Goal: Task Accomplishment & Management: Manage account settings

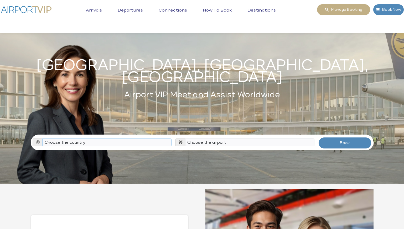
click at [141, 139] on select "Choose the country [GEOGRAPHIC_DATA] [GEOGRAPHIC_DATA] [GEOGRAPHIC_DATA] [GEOGR…" at bounding box center [106, 143] width 129 height 8
select select "ALB"
click at [42, 139] on select "Choose the country Albania Austria Bosnia and Herzegovina Canada China Croatia …" at bounding box center [106, 143] width 129 height 8
click at [196, 139] on select "Choose the airport" at bounding box center [249, 143] width 129 height 8
click at [185, 139] on select "Choose the airport Tirana Int'l Airport (TIA / LATI)" at bounding box center [249, 143] width 129 height 8
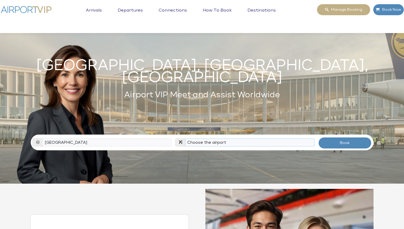
click at [208, 139] on select "Choose the airport Tirana Int'l Airport (TIA / LATI)" at bounding box center [249, 143] width 129 height 8
select select "TIA"
click at [185, 139] on select "Choose the airport Tirana Int'l Airport (TIA / LATI)" at bounding box center [249, 143] width 129 height 8
click at [347, 138] on button "Book" at bounding box center [345, 143] width 53 height 12
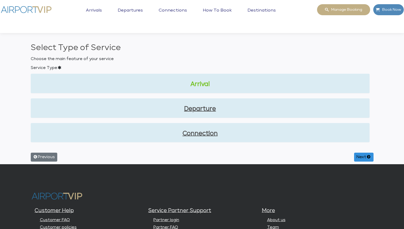
click at [206, 83] on link "Arrival" at bounding box center [200, 84] width 331 height 9
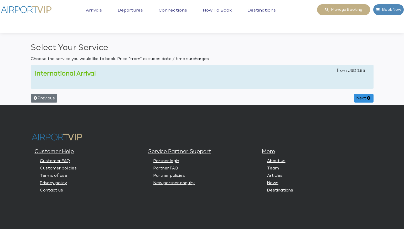
click at [68, 74] on link "International Arrival" at bounding box center [65, 74] width 61 height 6
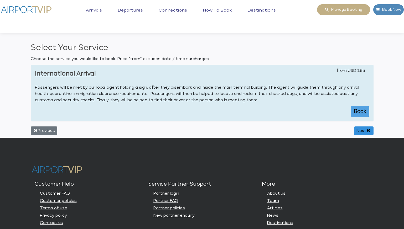
click at [357, 108] on button "Book" at bounding box center [360, 111] width 18 height 11
select select "1"
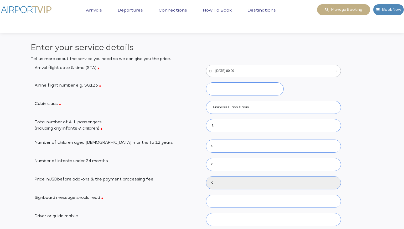
click at [242, 70] on input "10/13/2025, 00:00" at bounding box center [273, 71] width 135 height 12
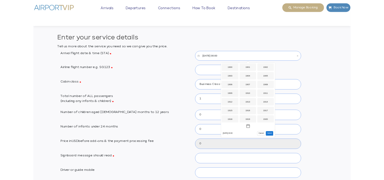
scroll to position [417, 0]
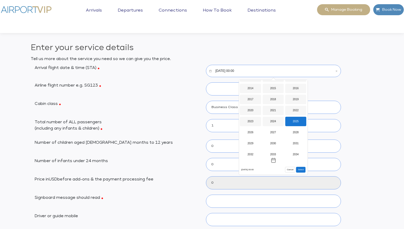
click at [296, 120] on div "2025" at bounding box center [295, 121] width 21 height 9
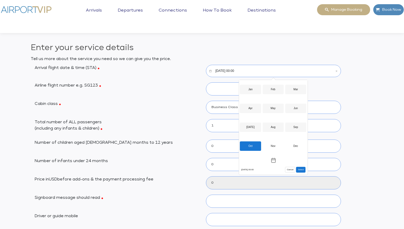
click at [251, 145] on div "Oct" at bounding box center [250, 146] width 21 height 9
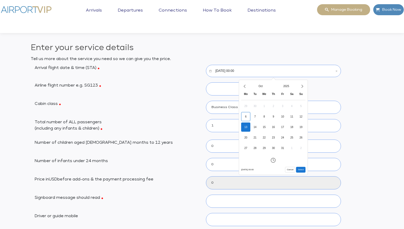
click at [248, 126] on div "13" at bounding box center [245, 127] width 9 height 9
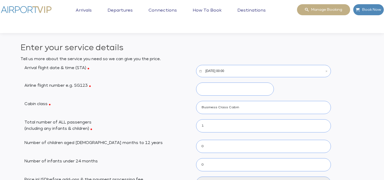
click at [232, 73] on input "10/13/2025, 00:00" at bounding box center [263, 71] width 135 height 12
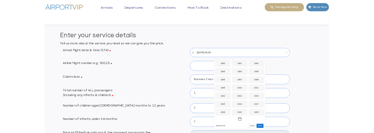
scroll to position [416, 0]
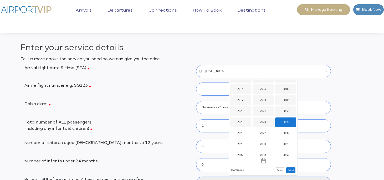
click at [232, 72] on input "10/13/2025, 00:00" at bounding box center [263, 71] width 135 height 12
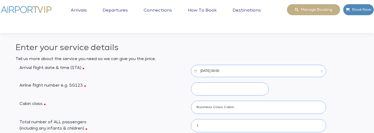
click at [222, 69] on input "10/13/2025, 00:00" at bounding box center [258, 71] width 135 height 12
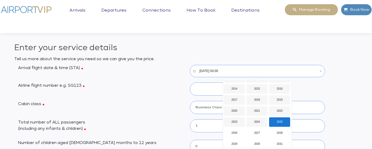
click at [283, 119] on div "2025" at bounding box center [279, 121] width 21 height 9
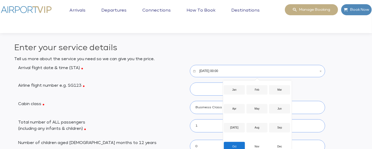
click at [234, 143] on div "Oct" at bounding box center [234, 146] width 21 height 9
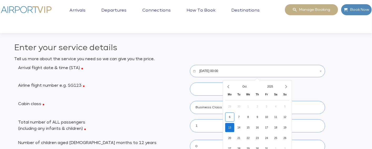
click at [232, 126] on div "13" at bounding box center [229, 127] width 9 height 9
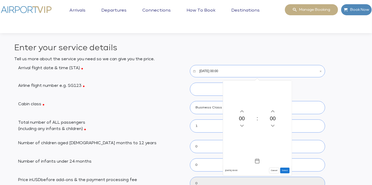
click at [222, 70] on input "10/13/2025, 00:00" at bounding box center [257, 71] width 135 height 12
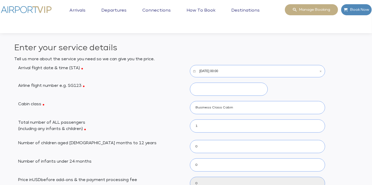
click at [222, 70] on input "10/13/2025, 00:00" at bounding box center [257, 71] width 135 height 12
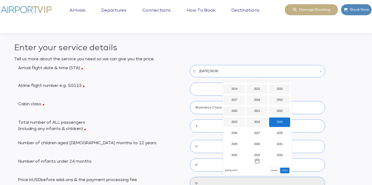
click at [283, 120] on div "2025" at bounding box center [279, 121] width 21 height 9
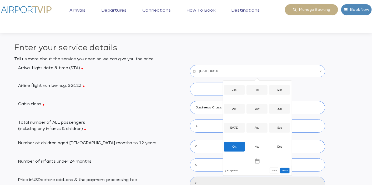
click at [238, 146] on div "Oct" at bounding box center [234, 146] width 21 height 9
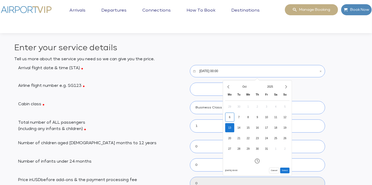
click at [24, 8] on img at bounding box center [26, 9] width 53 height 11
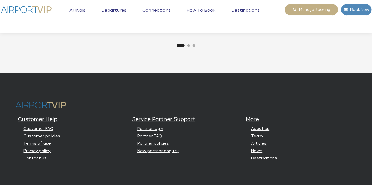
scroll to position [1337, 0]
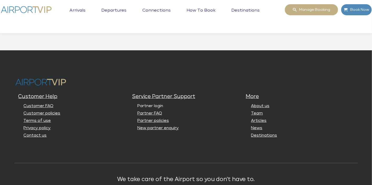
click at [155, 106] on link "Partner login" at bounding box center [150, 106] width 26 height 4
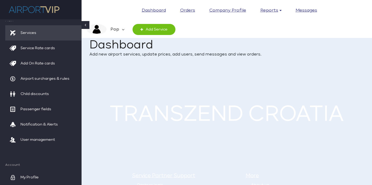
click at [116, 28] on em "Pop" at bounding box center [113, 29] width 15 height 11
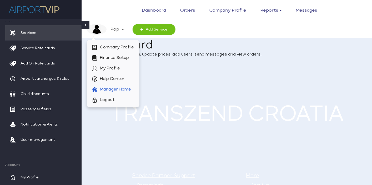
click at [123, 88] on span "Manager Home" at bounding box center [115, 89] width 31 height 11
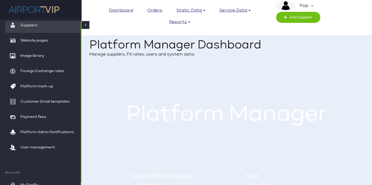
click at [307, 3] on em "Pop" at bounding box center [302, 5] width 15 height 11
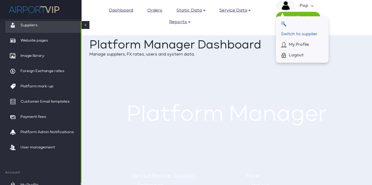
click at [314, 32] on span "Switch to supplier" at bounding box center [299, 34] width 36 height 11
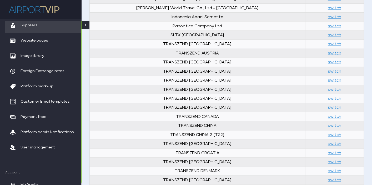
scroll to position [177, 0]
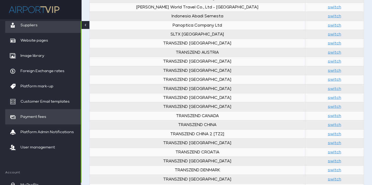
click at [39, 115] on span "Payment fees" at bounding box center [33, 116] width 26 height 15
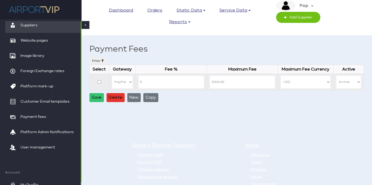
scroll to position [58, 0]
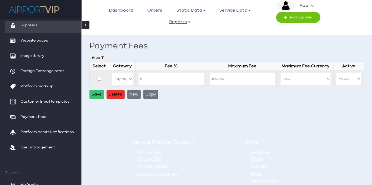
click at [303, 2] on em "Pop" at bounding box center [302, 5] width 15 height 11
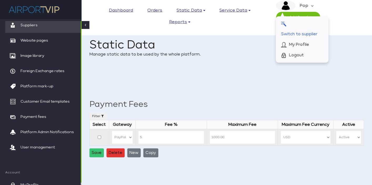
click at [305, 30] on span "Switch to supplier" at bounding box center [299, 34] width 36 height 11
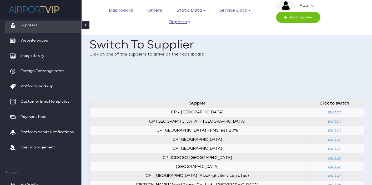
click at [309, 4] on em "Pop" at bounding box center [302, 5] width 15 height 11
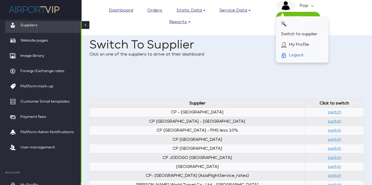
click at [298, 55] on span "Logout" at bounding box center [296, 55] width 15 height 11
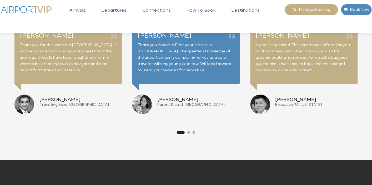
scroll to position [1378, 0]
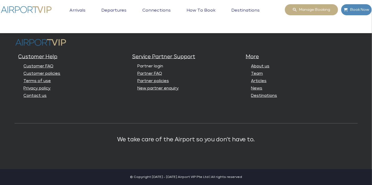
click at [158, 66] on link "Partner login" at bounding box center [150, 66] width 26 height 4
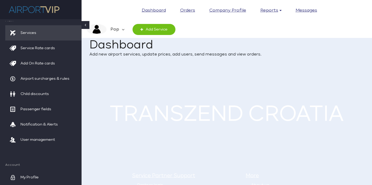
click at [119, 26] on em "Pop" at bounding box center [113, 29] width 15 height 11
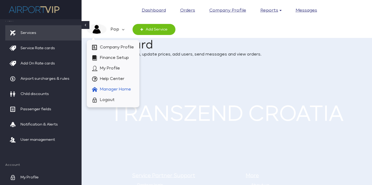
click at [116, 88] on span "Manager Home" at bounding box center [115, 89] width 31 height 11
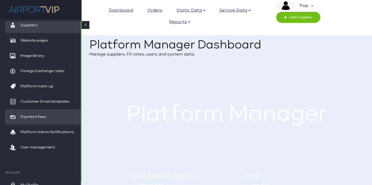
click at [38, 113] on span "Payment fees" at bounding box center [33, 116] width 26 height 15
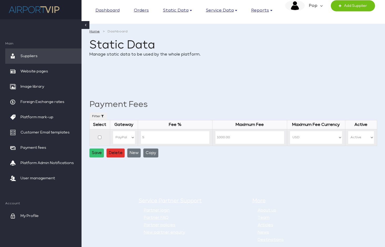
click at [135, 136] on select "PayPal" at bounding box center [124, 137] width 22 height 13
click at [116, 132] on select "PayPal" at bounding box center [124, 137] width 22 height 13
